Goal: Transaction & Acquisition: Purchase product/service

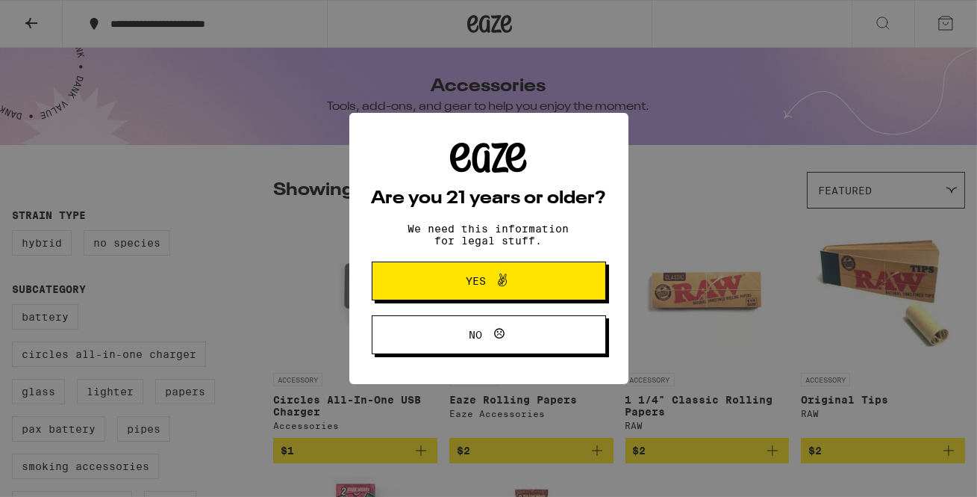
click at [418, 290] on button "Yes" at bounding box center [489, 280] width 234 height 39
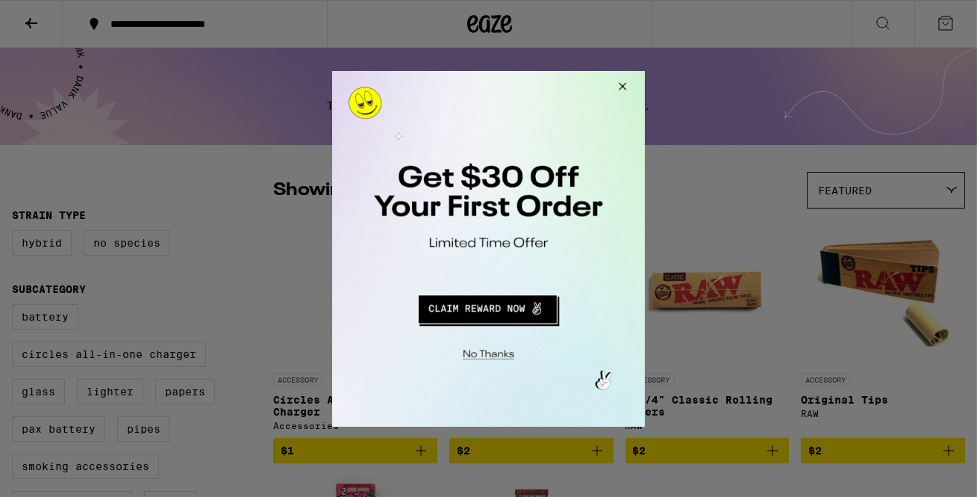
click at [617, 85] on button "Close Modal" at bounding box center [620, 88] width 40 height 36
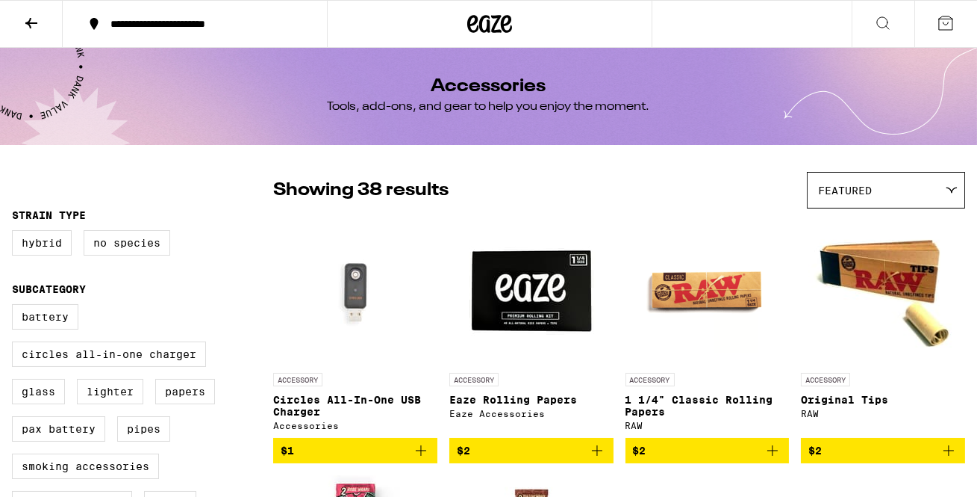
click at [220, 127] on div "Accessories Tools, add-ons, and gear to help you enjoy the moment." at bounding box center [489, 96] width 574 height 97
click at [949, 190] on icon at bounding box center [952, 190] width 12 height 7
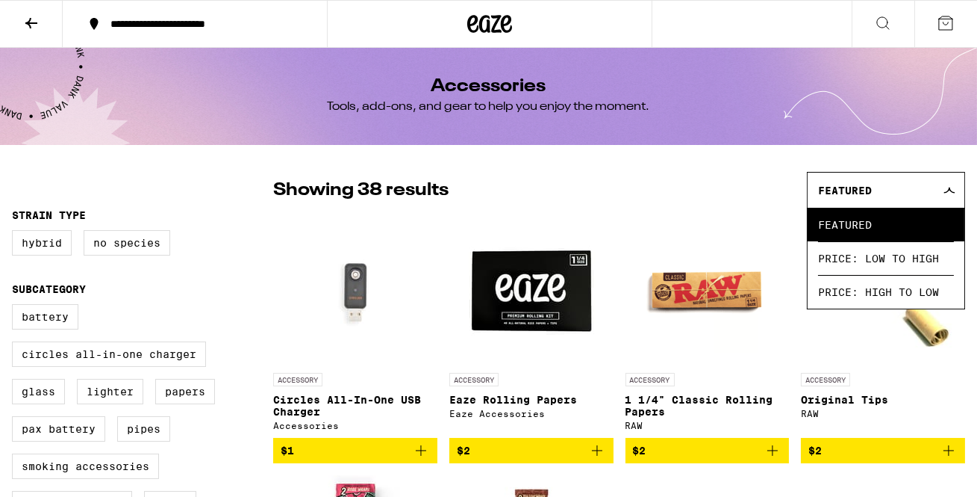
click at [949, 190] on icon at bounding box center [950, 190] width 12 height 7
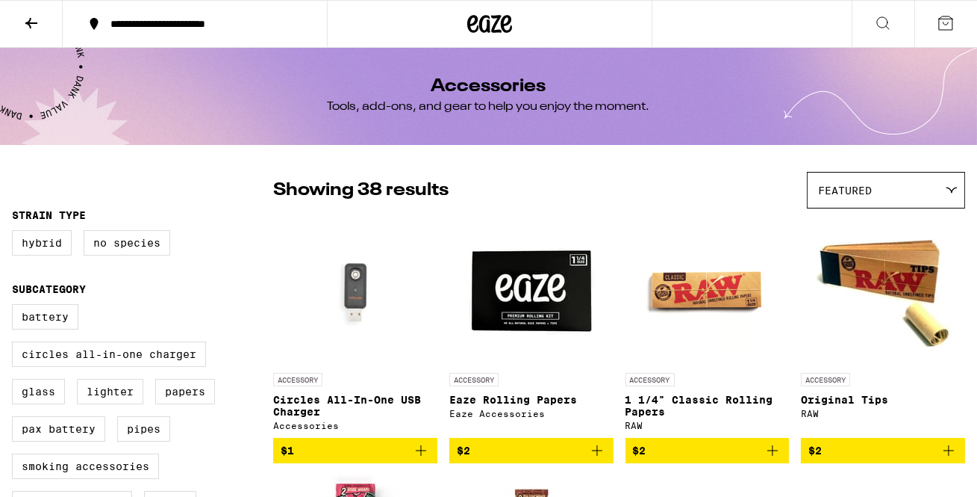
click at [948, 190] on icon at bounding box center [952, 190] width 12 height 7
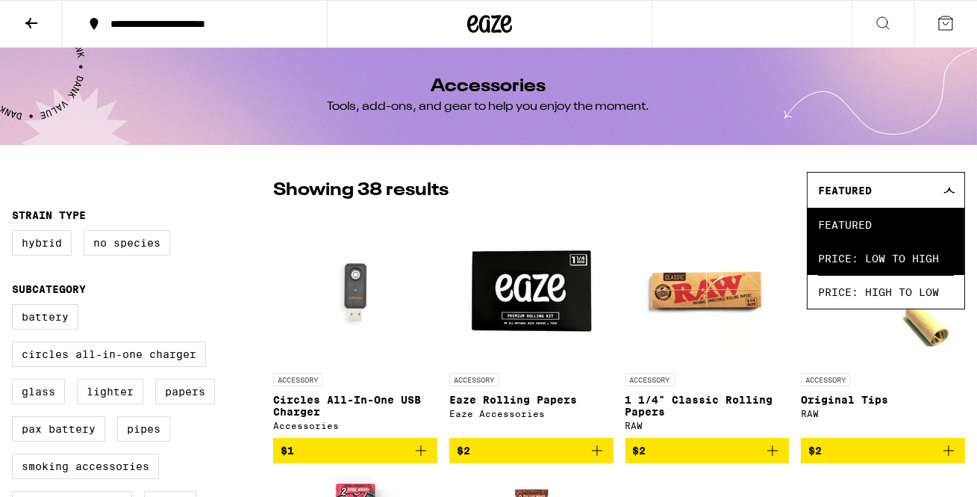
click at [911, 262] on span "Price: Low to High" at bounding box center [886, 258] width 136 height 34
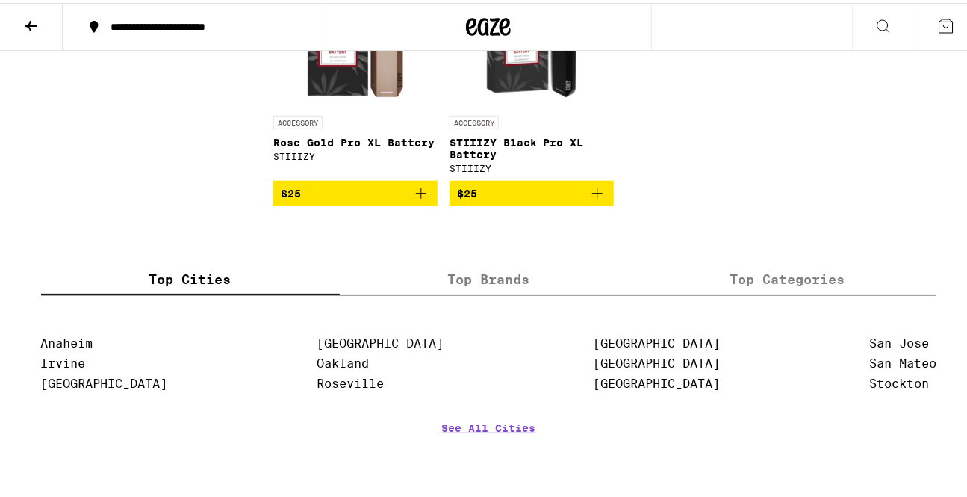
scroll to position [2625, 0]
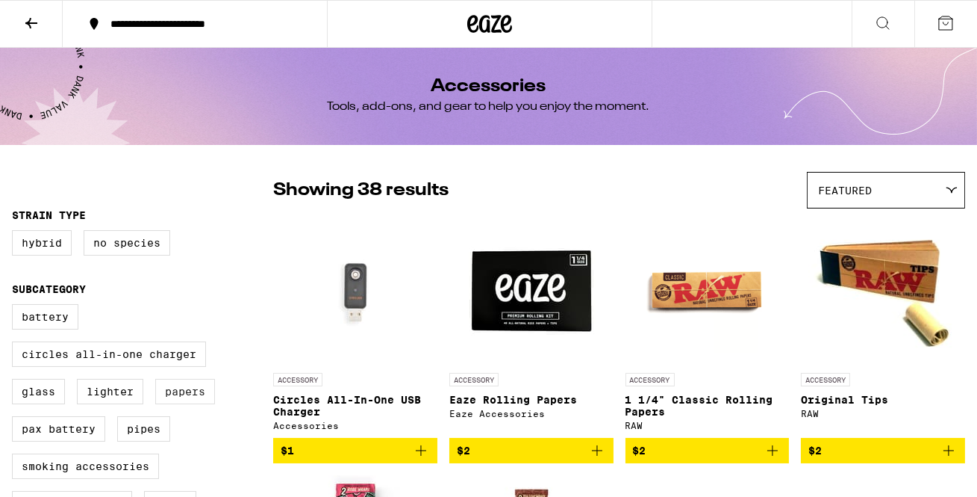
click at [193, 404] on label "Papers" at bounding box center [185, 391] width 60 height 25
click at [16, 307] on input "Papers" at bounding box center [15, 306] width 1 height 1
checkbox input "true"
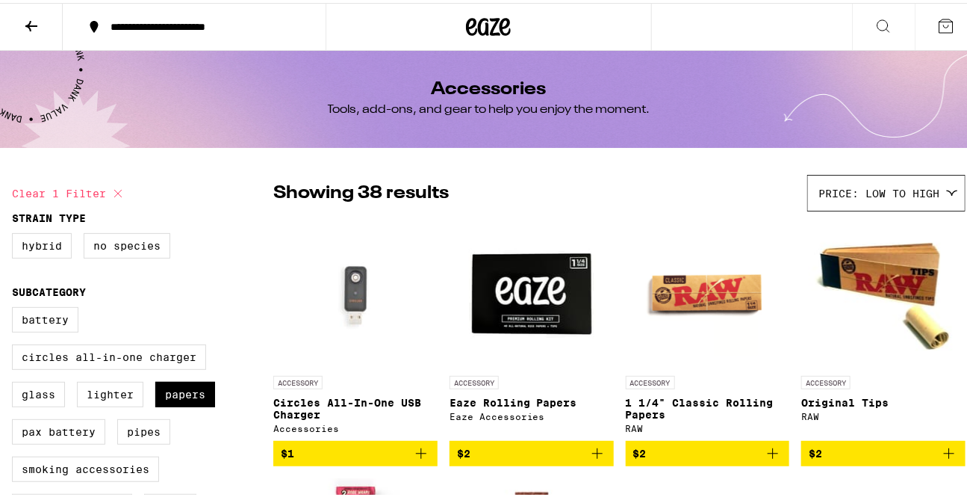
click at [30, 14] on icon at bounding box center [31, 23] width 18 height 18
